Goal: Task Accomplishment & Management: Use online tool/utility

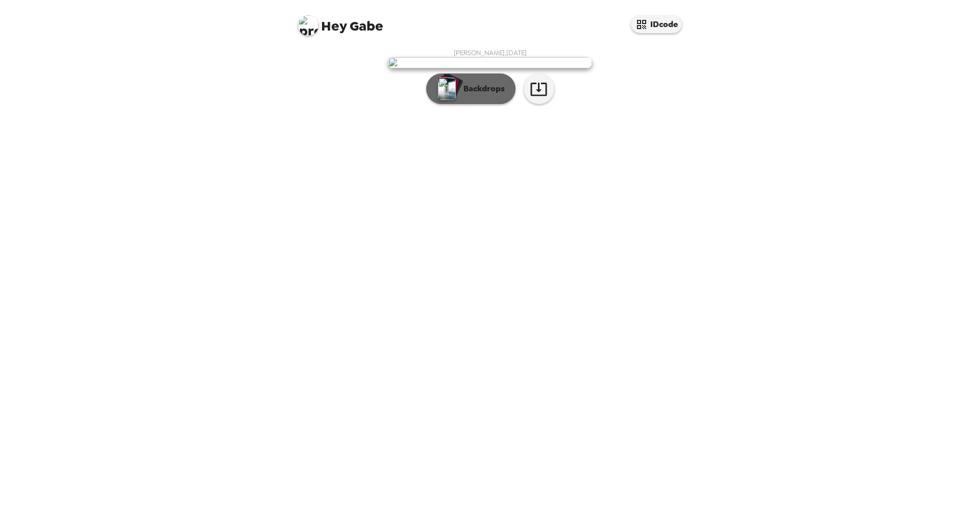
click at [482, 95] on p "Backdrops" at bounding box center [481, 89] width 46 height 12
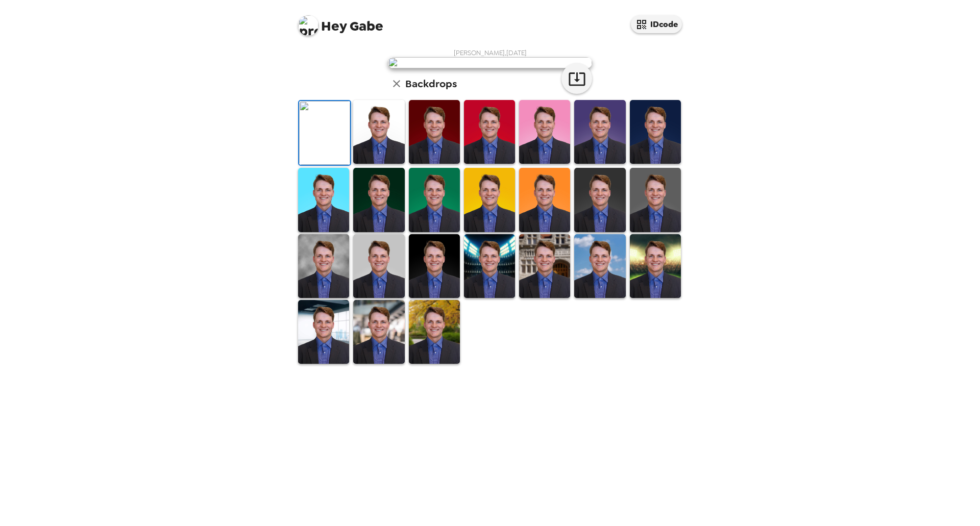
click at [374, 164] on img at bounding box center [378, 132] width 51 height 64
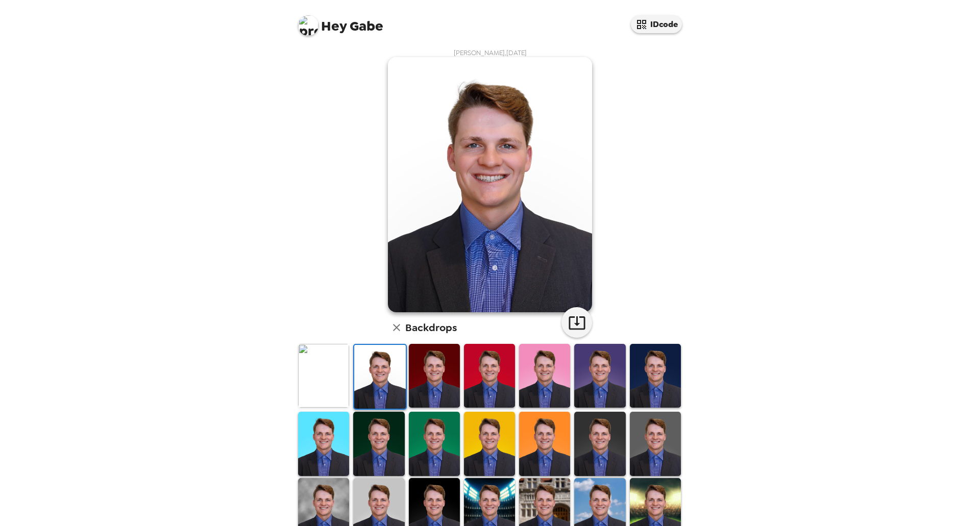
click at [759, 201] on div "Hey Gabe IDcode [PERSON_NAME] , [DATE] Backdrops" at bounding box center [490, 263] width 980 height 526
click at [574, 322] on icon "button" at bounding box center [577, 323] width 18 height 18
